Goal: Task Accomplishment & Management: Manage account settings

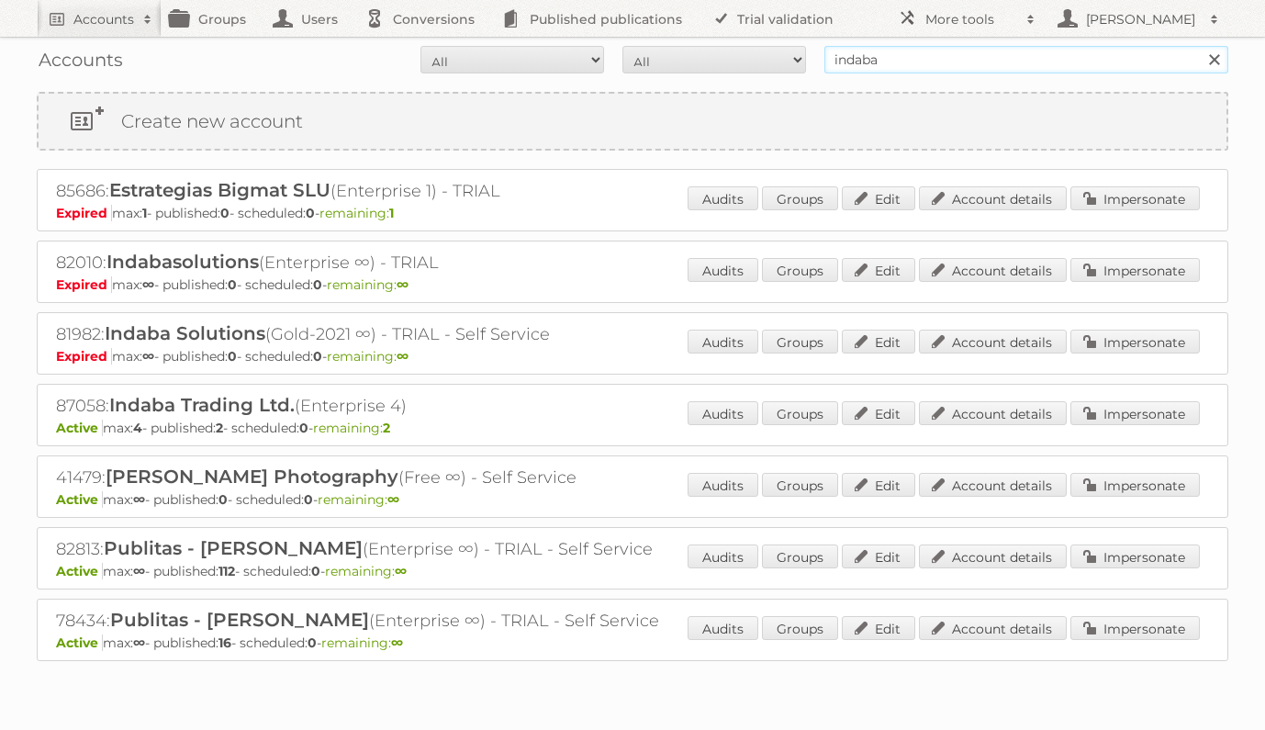
click at [926, 62] on input "indaba" at bounding box center [1026, 60] width 404 height 28
click at [976, 409] on link "Account details" at bounding box center [993, 413] width 148 height 24
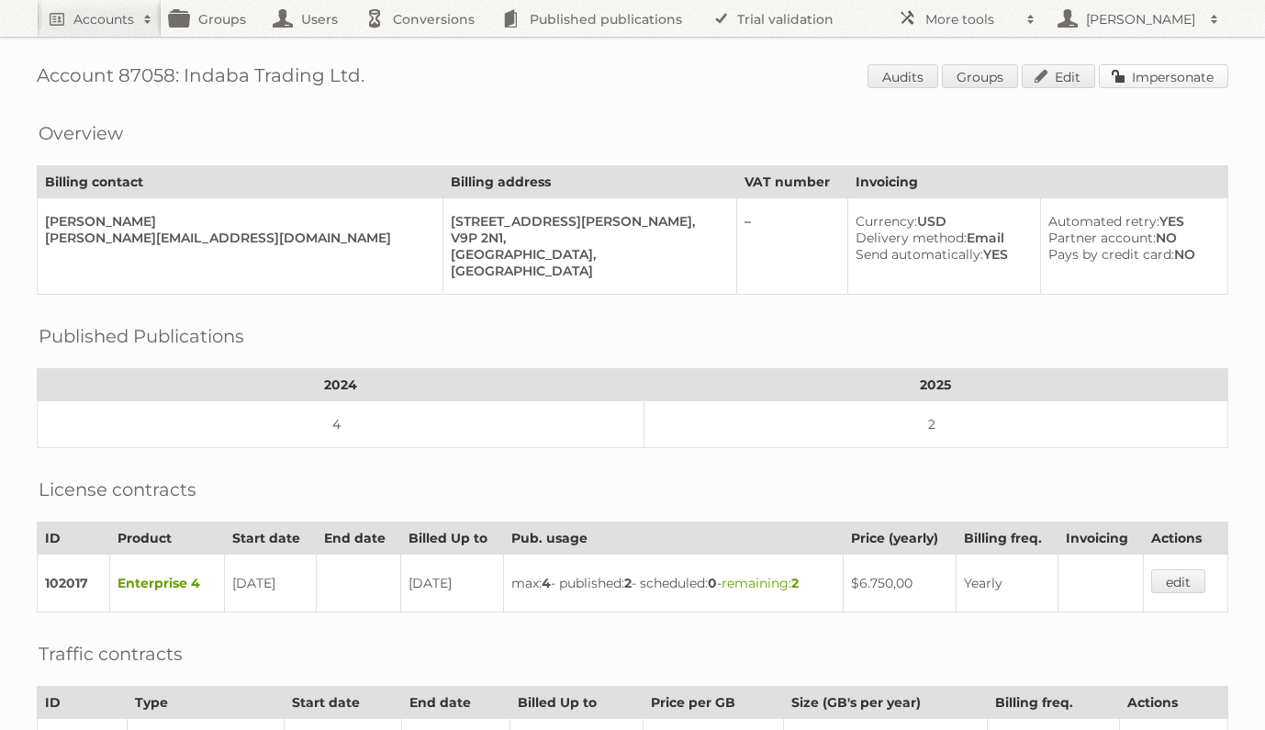
click at [1155, 78] on link "Impersonate" at bounding box center [1163, 76] width 129 height 24
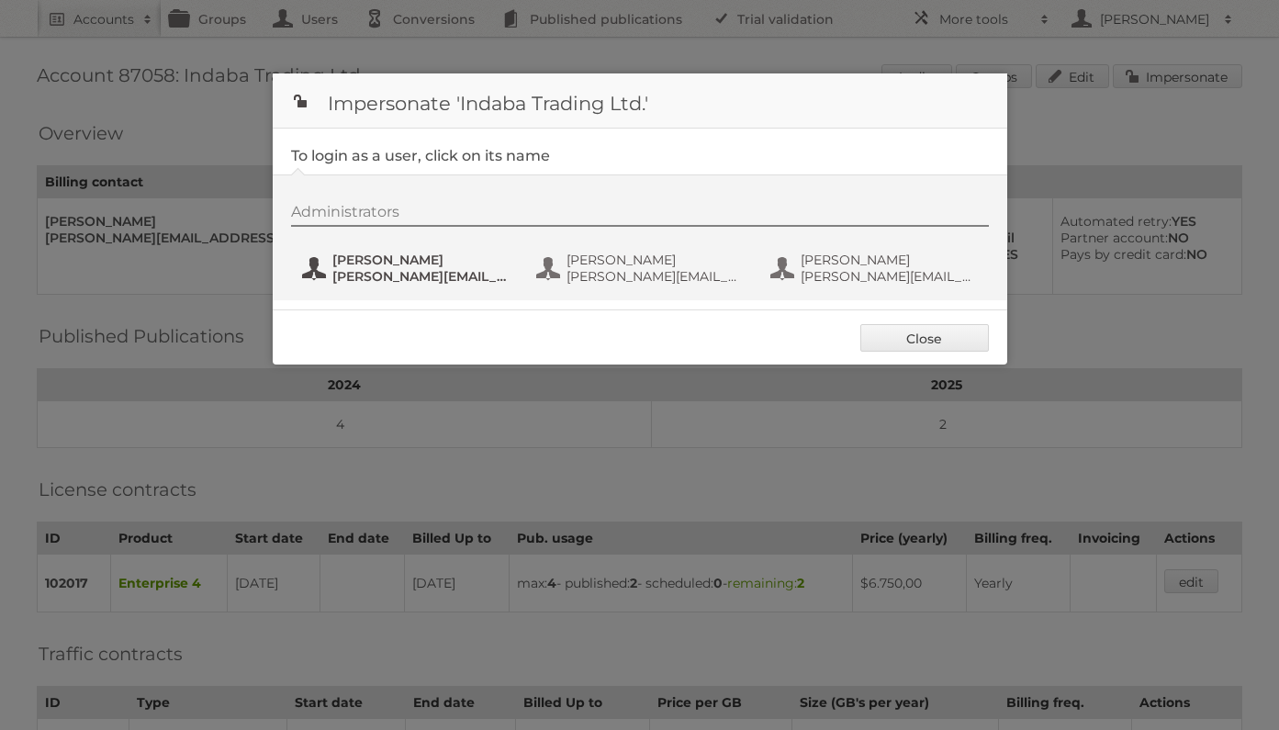
click at [372, 276] on span "[PERSON_NAME][EMAIL_ADDRESS][DOMAIN_NAME]" at bounding box center [421, 276] width 178 height 17
